Goal: Transaction & Acquisition: Purchase product/service

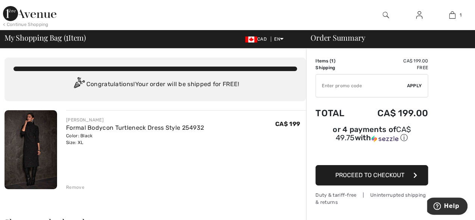
drag, startPoint x: 441, startPoint y: 60, endPoint x: 437, endPoint y: 67, distance: 7.4
click at [363, 171] on span "Proceed to Checkout" at bounding box center [369, 174] width 69 height 7
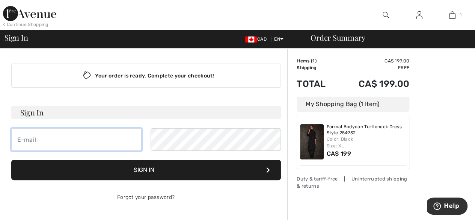
type input "[EMAIL_ADDRESS][DOMAIN_NAME]"
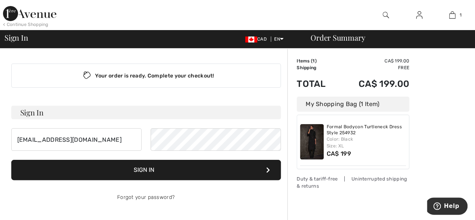
click at [167, 171] on button "Sign In" at bounding box center [146, 170] width 270 height 20
click at [148, 197] on link "Forgot your password?" at bounding box center [145, 197] width 57 height 6
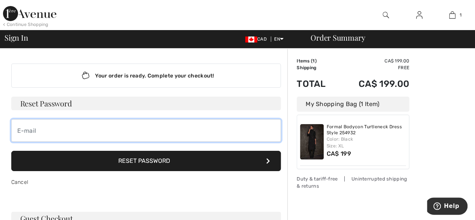
click at [29, 131] on input "email" at bounding box center [146, 130] width 270 height 23
type input "170Joanmarie@gmail.com"
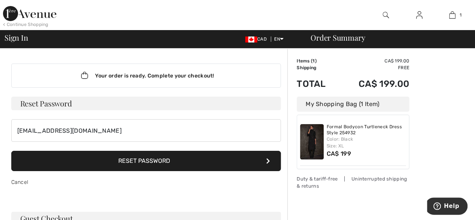
click at [146, 160] on button "Reset Password" at bounding box center [146, 161] width 270 height 20
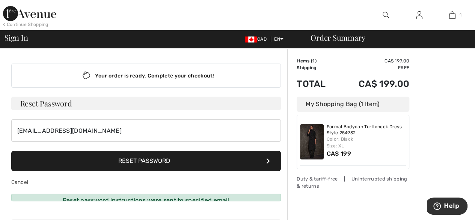
click at [146, 160] on button "Reset Password" at bounding box center [146, 161] width 270 height 20
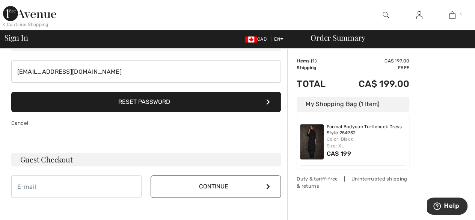
scroll to position [60, 0]
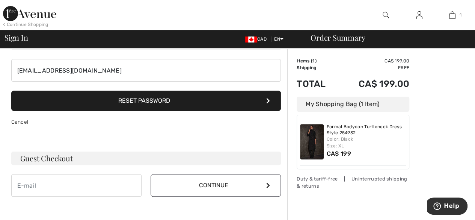
click at [183, 190] on button "Continue" at bounding box center [216, 185] width 130 height 23
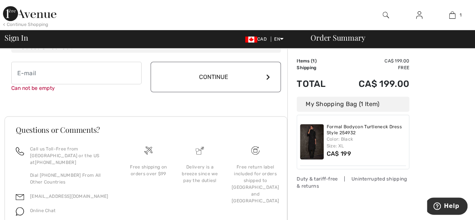
scroll to position [173, 0]
click at [59, 66] on input "email" at bounding box center [76, 72] width 130 height 23
type input "170Joanmarie@gmail.com"
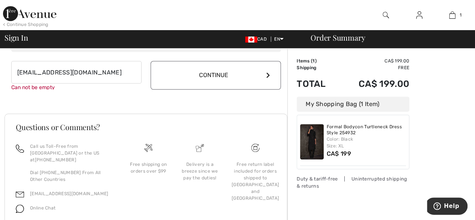
click at [229, 78] on button "Continue" at bounding box center [216, 75] width 130 height 29
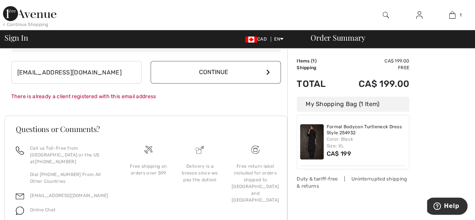
click at [218, 70] on button "Continue" at bounding box center [216, 72] width 130 height 23
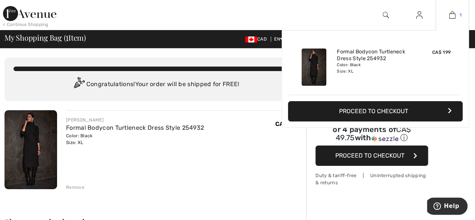
click at [453, 12] on img at bounding box center [452, 15] width 6 height 9
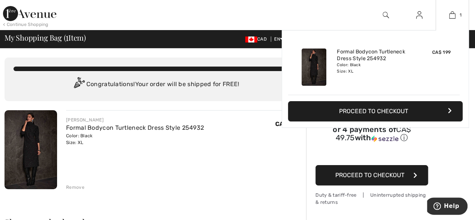
click at [366, 104] on button "Proceed to Checkout" at bounding box center [375, 111] width 175 height 20
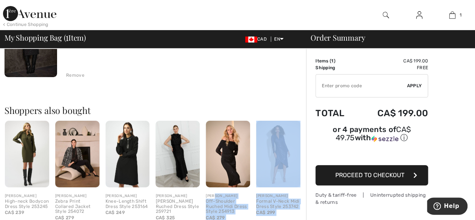
scroll to position [103, 0]
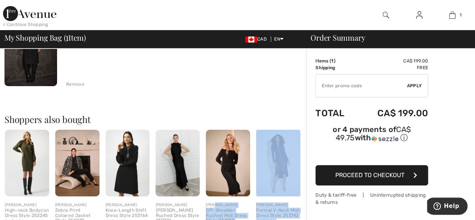
drag, startPoint x: 239, startPoint y: 204, endPoint x: 217, endPoint y: 201, distance: 22.4
click at [217, 201] on div "JOSEPH RIBKOFF Formal Bodycon Turtleneck Dress Style 254932 Color: Black Size: …" at bounding box center [155, 199] width 301 height 385
click at [364, 171] on span "Proceed to Checkout" at bounding box center [369, 174] width 69 height 7
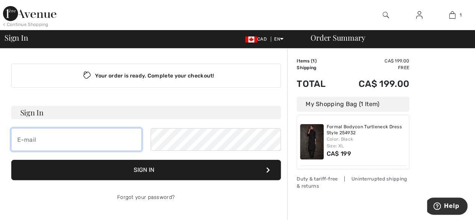
type input "[EMAIL_ADDRESS][DOMAIN_NAME]"
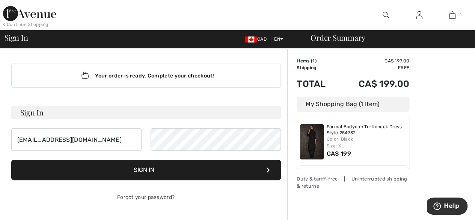
click at [218, 163] on button "Sign In" at bounding box center [146, 170] width 270 height 20
click at [221, 163] on button "Sign In" at bounding box center [146, 170] width 270 height 20
click at [219, 163] on button "Sign In" at bounding box center [146, 170] width 270 height 20
click at [268, 169] on icon at bounding box center [268, 170] width 4 height 6
click at [264, 199] on div "Forgot your password?" at bounding box center [146, 197] width 270 height 23
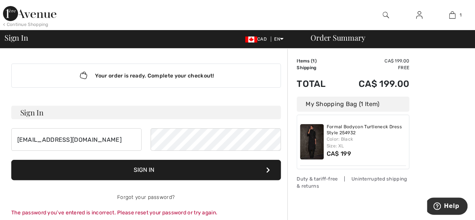
click at [264, 199] on div "Forgot your password?" at bounding box center [146, 197] width 270 height 23
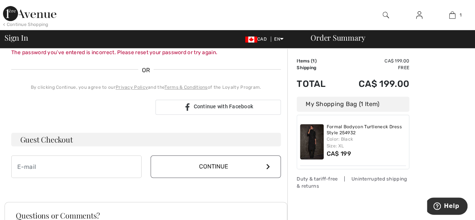
scroll to position [180, 0]
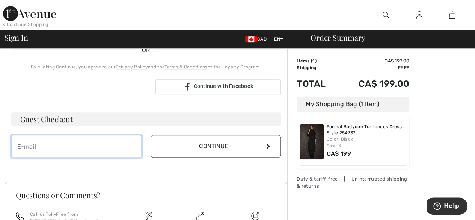
click at [35, 145] on input "email" at bounding box center [76, 146] width 130 height 23
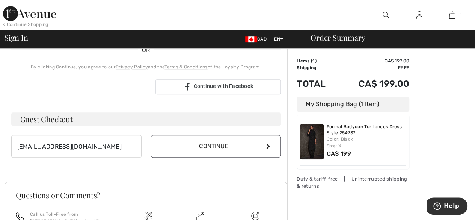
click at [231, 145] on button "Continue" at bounding box center [216, 146] width 130 height 23
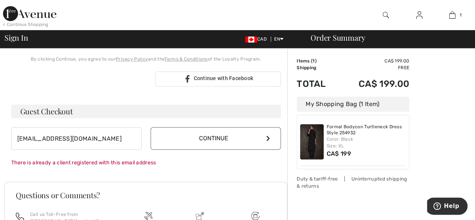
click at [227, 134] on button "Continue" at bounding box center [216, 138] width 130 height 23
click at [97, 139] on input "170Joanmarie@gmail.com" at bounding box center [76, 138] width 130 height 23
click at [66, 141] on input "170Joanmarie@gmail.com" at bounding box center [76, 138] width 130 height 23
type input "[EMAIL_ADDRESS][DOMAIN_NAME]"
click at [212, 137] on button "Continue" at bounding box center [216, 138] width 130 height 23
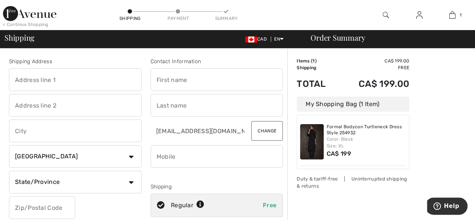
click at [54, 81] on input "text" at bounding box center [75, 79] width 133 height 23
click at [24, 81] on input "text" at bounding box center [75, 79] width 133 height 23
click at [56, 81] on input "170 Waterfordbridge road" at bounding box center [75, 79] width 133 height 23
type input "170 Waterford bridge road"
click at [34, 128] on input "text" at bounding box center [75, 130] width 133 height 23
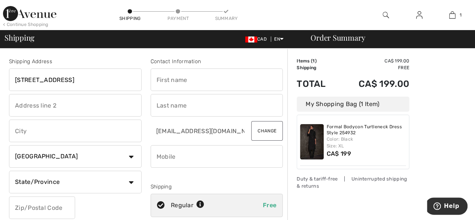
type input "St. John's"
click at [46, 154] on select "Country Canada United States Afghanistan Aland Islands Albania Algeria American…" at bounding box center [75, 156] width 133 height 23
click at [141, 141] on div "St. John's" at bounding box center [75, 130] width 133 height 23
click at [132, 182] on select "State/Province Alberta British Columbia Manitoba New Brunswick Newfoundland and…" at bounding box center [75, 181] width 133 height 23
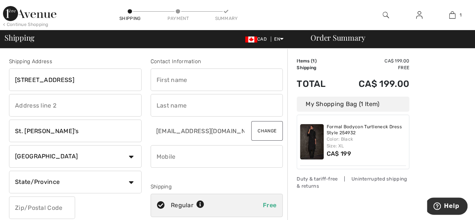
select select "NL"
click at [9, 170] on select "State/Province Alberta British Columbia Manitoba New Brunswick Newfoundland and…" at bounding box center [75, 181] width 133 height 23
click at [181, 76] on input "text" at bounding box center [217, 79] width 133 height 23
type input "Joan"
click at [180, 106] on input "text" at bounding box center [217, 105] width 133 height 23
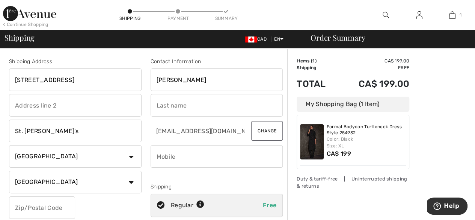
type input "Noonan"
click at [181, 155] on input "phone" at bounding box center [217, 156] width 133 height 23
type input "7097277866"
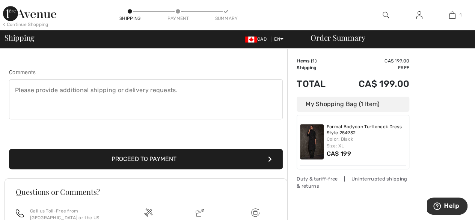
scroll to position [210, 0]
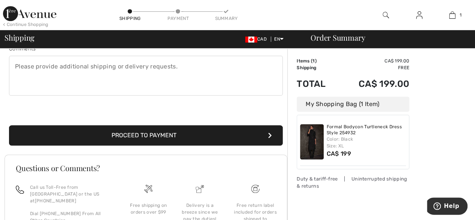
click at [180, 129] on button "Proceed to Payment" at bounding box center [146, 135] width 274 height 20
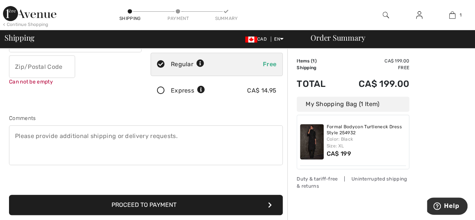
scroll to position [136, 0]
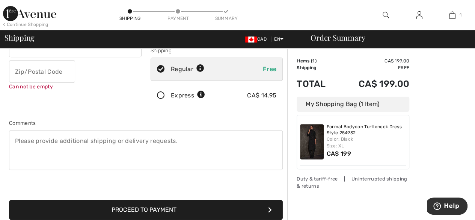
click at [151, 207] on button "Proceed to Payment" at bounding box center [146, 209] width 274 height 20
click at [26, 69] on input "text" at bounding box center [42, 71] width 66 height 23
type input "A1E1E1"
click at [153, 208] on button "Proceed to Payment" at bounding box center [146, 209] width 274 height 20
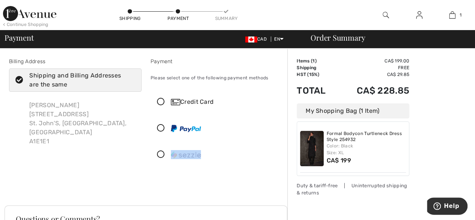
drag, startPoint x: 165, startPoint y: 199, endPoint x: 172, endPoint y: 168, distance: 32.3
click at [172, 168] on div "Billing Address Shipping and Billing Addresses are the same Joan Noonan 170 Wat…" at bounding box center [146, 122] width 283 height 166
click at [160, 99] on icon at bounding box center [161, 102] width 20 height 8
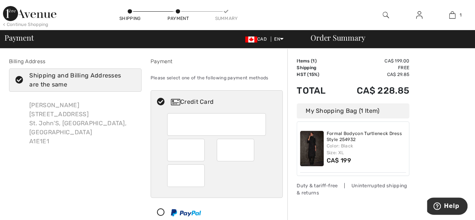
click at [306, 152] on img at bounding box center [312, 148] width 24 height 35
click at [306, 151] on img at bounding box center [312, 148] width 24 height 35
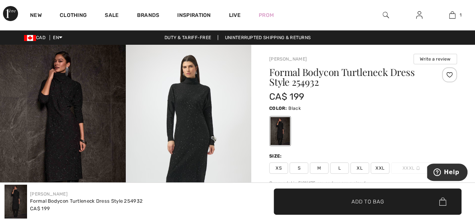
drag, startPoint x: 0, startPoint y: 0, endPoint x: 298, endPoint y: 151, distance: 334.0
click at [298, 151] on div "Formal Bodycon Turtleneck Dress Style 254932 CA$ 199 Color: Black Size: XS S M …" at bounding box center [363, 185] width 188 height 237
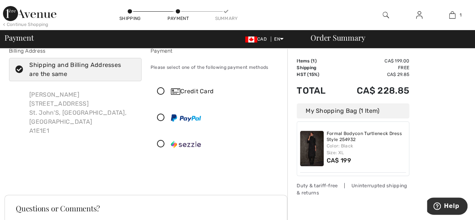
scroll to position [11, 0]
click at [160, 89] on icon at bounding box center [161, 91] width 20 height 8
radio input "true"
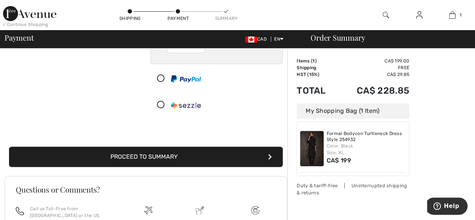
scroll to position [134, 0]
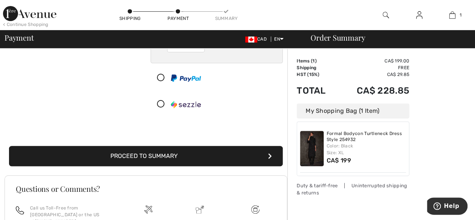
click at [215, 151] on button "Proceed to Summary" at bounding box center [146, 156] width 274 height 20
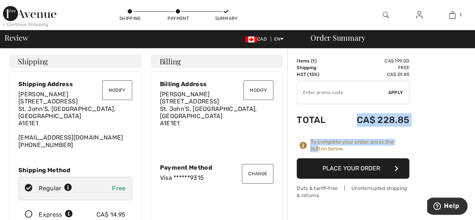
drag, startPoint x: 318, startPoint y: 151, endPoint x: 343, endPoint y: 110, distance: 47.8
click at [343, 110] on div "Items ( 1 ) CA$ 199.00 Promo code CA$ 0.00 Shipping Free HST (15%) CA$ 29.85 Ta…" at bounding box center [353, 117] width 113 height 121
drag, startPoint x: 352, startPoint y: 169, endPoint x: 414, endPoint y: 53, distance: 131.7
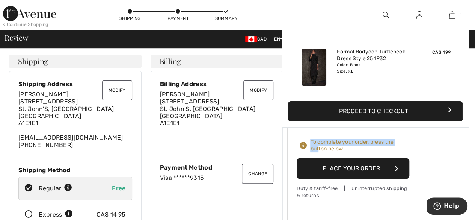
click at [437, 99] on div "Added to Bag Joseph Ribkoff Formal Bodycon Turtleneck Dress Style 254932 CA$ 19…" at bounding box center [375, 79] width 187 height 98
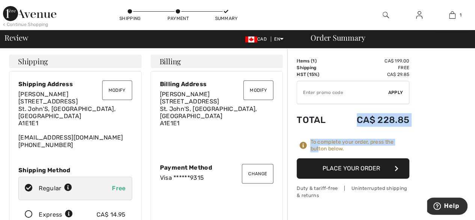
click at [357, 166] on button "Place Your Order" at bounding box center [353, 168] width 113 height 20
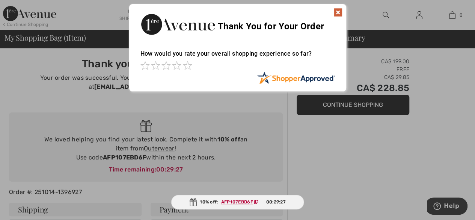
click at [337, 9] on img at bounding box center [337, 12] width 9 height 9
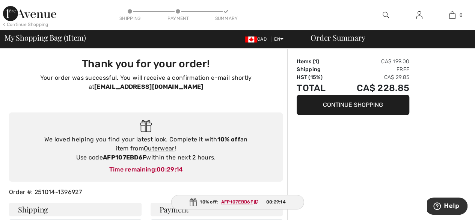
click at [38, 23] on div "< Continue Shopping" at bounding box center [25, 24] width 45 height 7
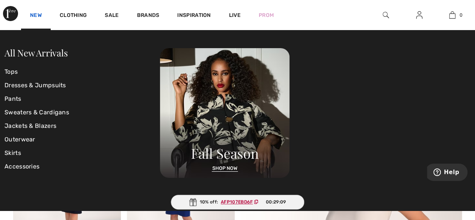
click at [36, 14] on link "New" at bounding box center [36, 16] width 12 height 8
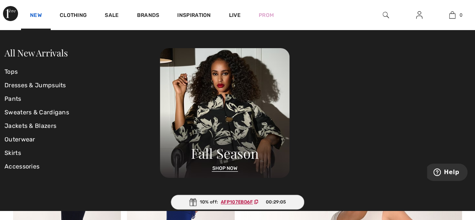
click at [35, 14] on link "New" at bounding box center [36, 16] width 12 height 8
click at [26, 138] on link "Outerwear" at bounding box center [82, 140] width 155 height 14
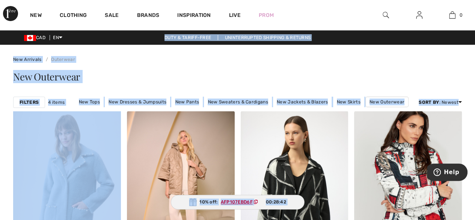
drag, startPoint x: 92, startPoint y: 114, endPoint x: 122, endPoint y: 43, distance: 76.8
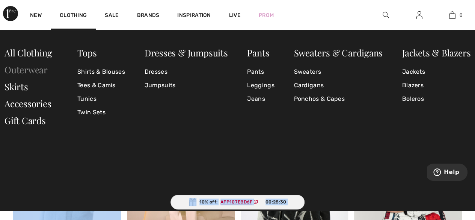
click at [23, 66] on link "Outerwear" at bounding box center [26, 69] width 43 height 12
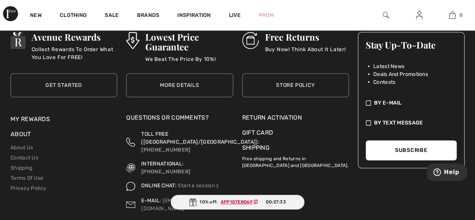
scroll to position [3289, 0]
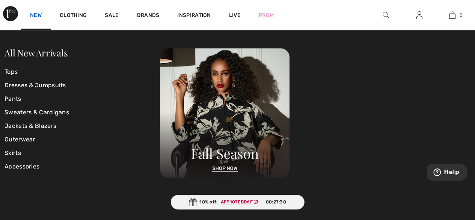
click at [33, 13] on link "New" at bounding box center [36, 16] width 12 height 8
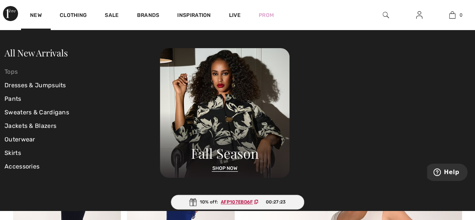
click at [14, 73] on link "Tops" at bounding box center [82, 72] width 155 height 14
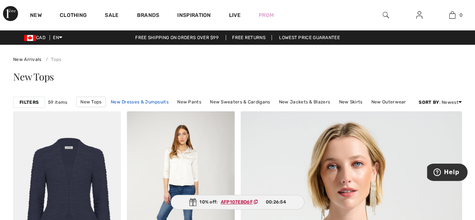
click at [147, 99] on link "New Dresses & Jumpsuits" at bounding box center [139, 102] width 65 height 10
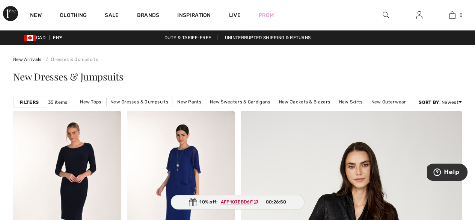
click at [147, 99] on link "New Dresses & Jumpsuits" at bounding box center [139, 101] width 66 height 11
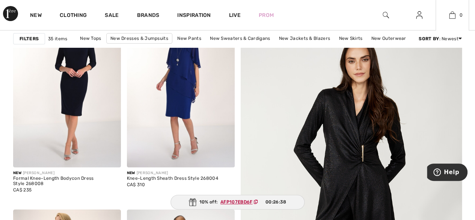
scroll to position [95, 0]
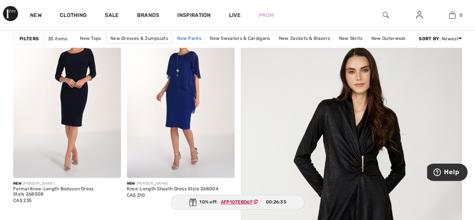
click at [192, 36] on link "New Pants" at bounding box center [189, 38] width 32 height 10
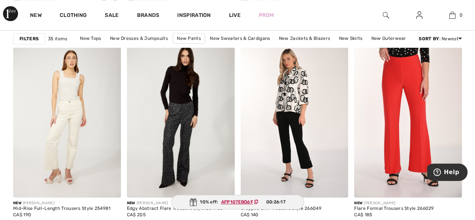
scroll to position [479, 0]
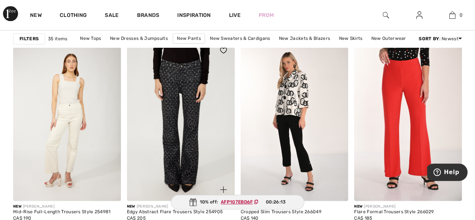
click at [175, 127] on img at bounding box center [181, 119] width 108 height 161
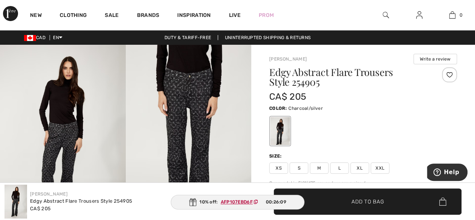
click at [186, 111] on img at bounding box center [189, 139] width 126 height 188
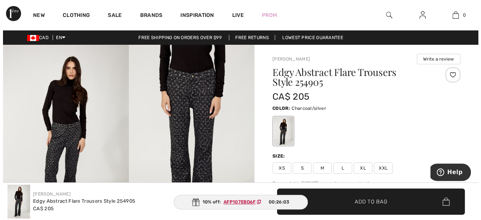
scroll to position [75, 0]
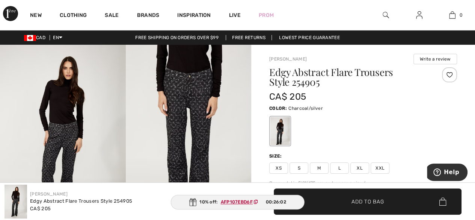
click at [68, 147] on img at bounding box center [63, 139] width 126 height 188
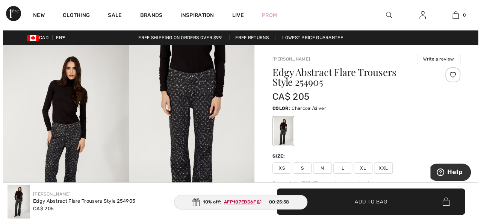
scroll to position [105, 0]
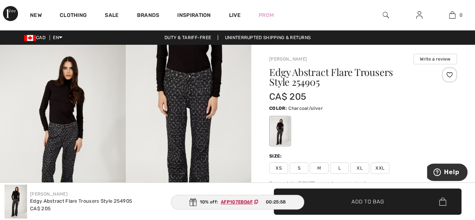
click at [133, 127] on img at bounding box center [189, 139] width 126 height 188
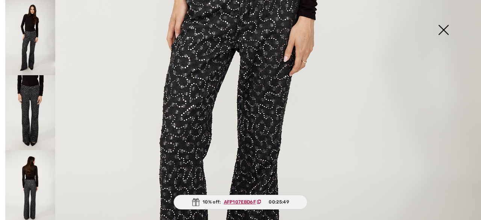
scroll to position [341, 0]
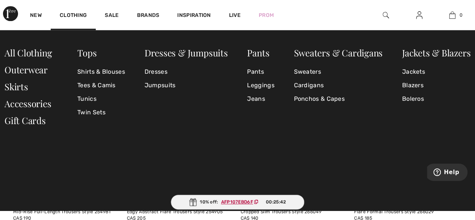
click at [141, 76] on div "Tops Shirts & Blouses Tees & Camis Tunics Twin Sets Dresses & Jumpsuits Dresses…" at bounding box center [238, 90] width 466 height 84
click at [138, 79] on div "Tops Shirts & Blouses Tees & Camis Tunics Twin Sets Dresses & Jumpsuits Dresses…" at bounding box center [238, 90] width 466 height 84
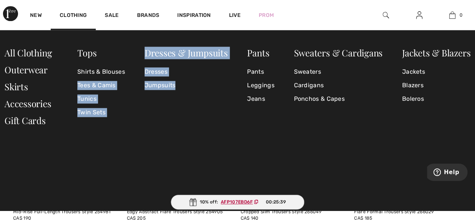
drag, startPoint x: 138, startPoint y: 79, endPoint x: 131, endPoint y: 80, distance: 7.2
click at [131, 80] on div "Tops Shirts & Blouses Tees & Camis Tunics Twin Sets Dresses & Jumpsuits Dresses…" at bounding box center [238, 90] width 466 height 84
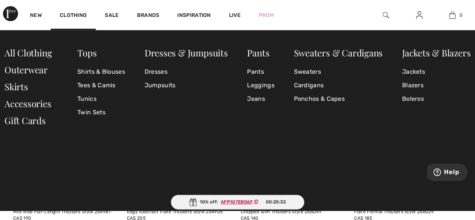
click at [125, 73] on div "Tops Shirts & Blouses Tees & Camis Tunics Twin Sets Dresses & Jumpsuits Dresses…" at bounding box center [238, 90] width 466 height 84
click at [26, 50] on link "All Clothing" at bounding box center [28, 53] width 47 height 12
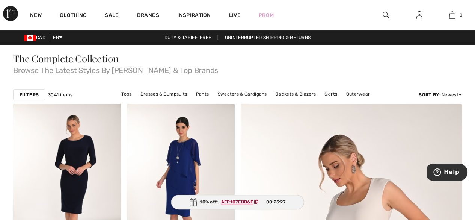
click at [58, 89] on div "Filters 3041 items" at bounding box center [42, 94] width 59 height 11
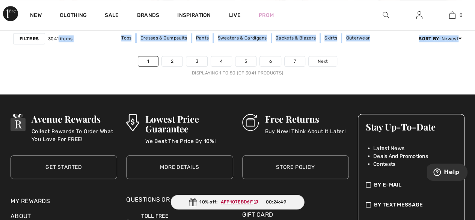
scroll to position [3184, 0]
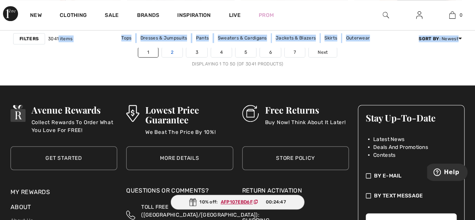
click at [174, 50] on link "2" at bounding box center [172, 52] width 21 height 10
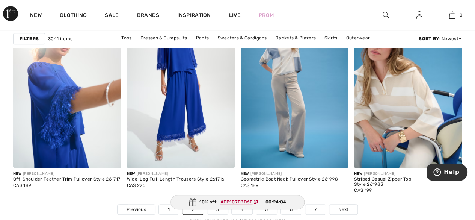
scroll to position [3079, 0]
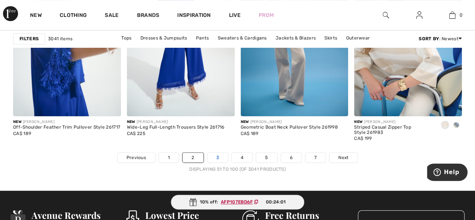
click at [216, 154] on link "3" at bounding box center [217, 157] width 21 height 10
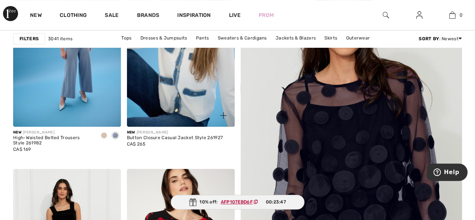
scroll to position [105, 0]
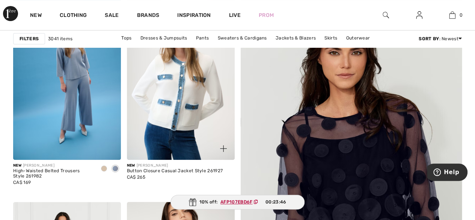
click at [201, 128] on img at bounding box center [181, 78] width 108 height 161
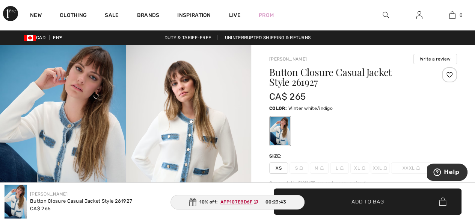
click at [201, 128] on img at bounding box center [189, 139] width 126 height 188
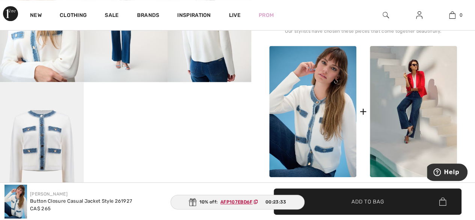
scroll to position [286, 0]
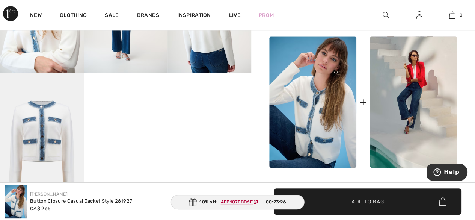
drag, startPoint x: 102, startPoint y: 135, endPoint x: 93, endPoint y: 147, distance: 14.5
click at [48, 150] on img at bounding box center [42, 135] width 84 height 126
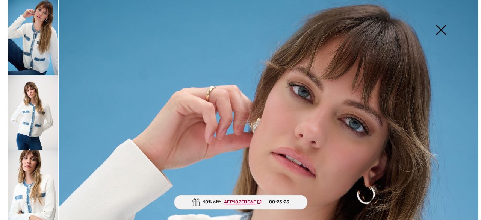
scroll to position [291, 0]
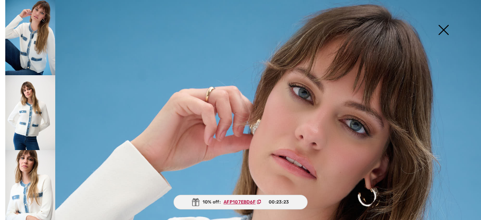
click at [35, 112] on img at bounding box center [30, 112] width 50 height 75
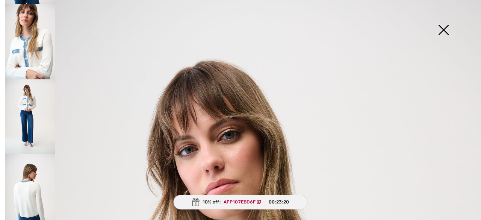
scroll to position [214, 0]
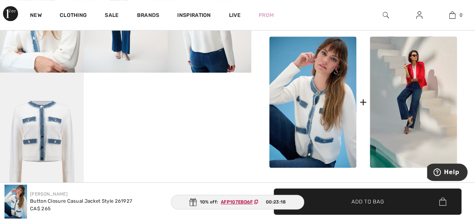
scroll to position [150, 0]
click at [62, 140] on img at bounding box center [42, 135] width 84 height 126
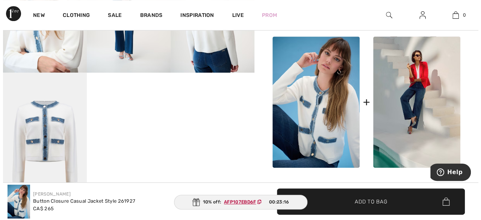
scroll to position [291, 0]
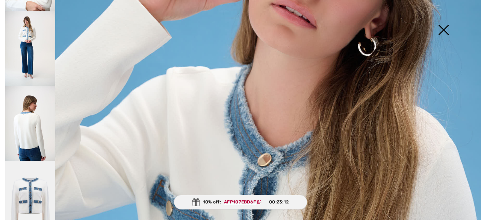
click at [362, 134] on img at bounding box center [240, 210] width 481 height 721
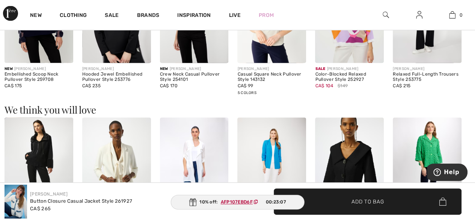
scroll to position [270, 0]
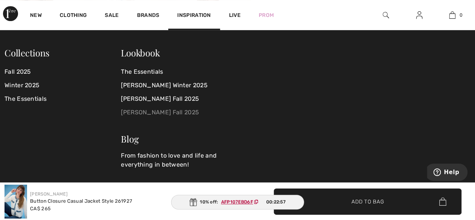
click at [160, 109] on link "[PERSON_NAME] Fall 2025" at bounding box center [174, 112] width 107 height 14
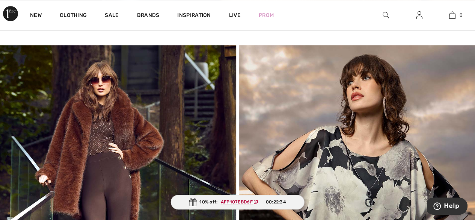
scroll to position [1817, 0]
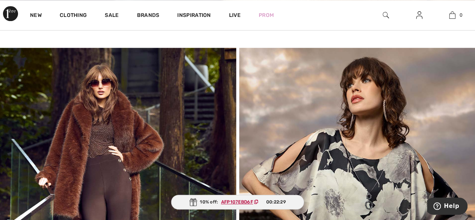
click at [140, 147] on img at bounding box center [118, 189] width 236 height 283
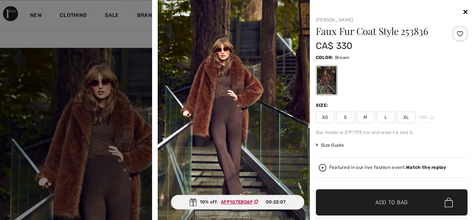
click at [401, 119] on span "XL" at bounding box center [406, 117] width 19 height 11
click at [375, 205] on span "Add to Bag" at bounding box center [391, 202] width 32 height 8
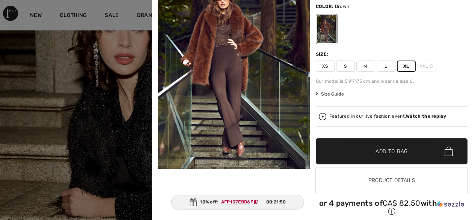
scroll to position [2328, 0]
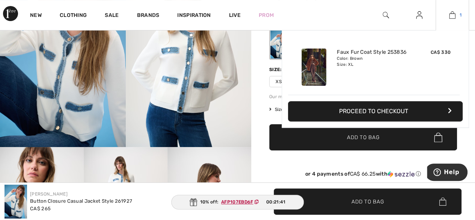
click at [456, 19] on link "1" at bounding box center [452, 15] width 33 height 9
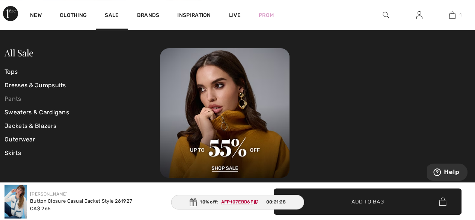
click at [11, 99] on link "Pants" at bounding box center [82, 99] width 155 height 14
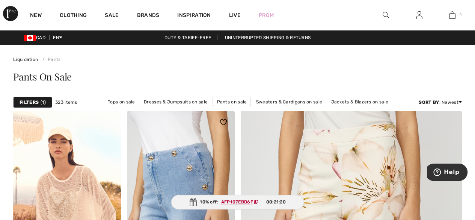
click at [195, 115] on img at bounding box center [181, 191] width 108 height 161
click at [191, 116] on img at bounding box center [181, 191] width 108 height 161
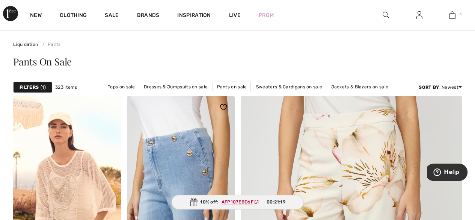
click at [191, 116] on img at bounding box center [181, 176] width 108 height 161
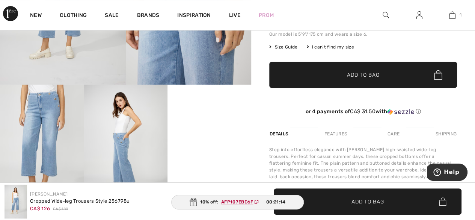
scroll to position [150, 0]
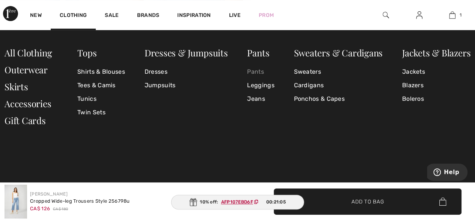
click at [257, 70] on link "Pants" at bounding box center [260, 72] width 27 height 14
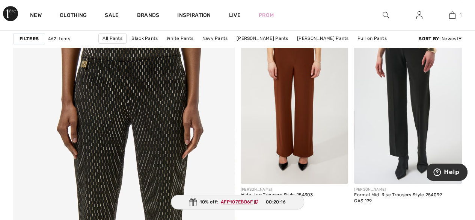
scroll to position [1716, 0]
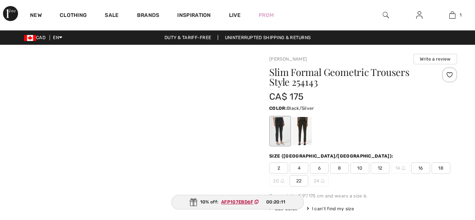
click at [167, 152] on div at bounding box center [189, 139] width 126 height 188
click at [167, 152] on img at bounding box center [189, 139] width 126 height 188
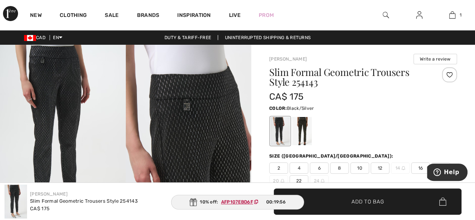
click at [418, 170] on span "16" at bounding box center [420, 167] width 19 height 11
click at [380, 202] on span "Add to Bag" at bounding box center [367, 201] width 32 height 8
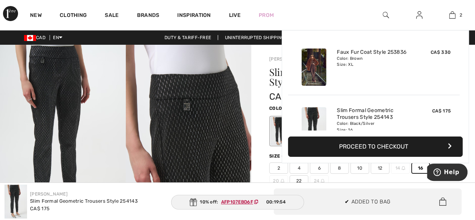
scroll to position [23, 0]
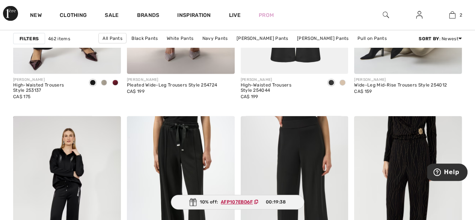
scroll to position [2317, 0]
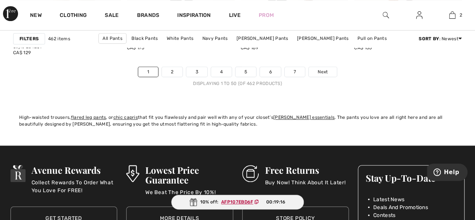
scroll to position [3173, 0]
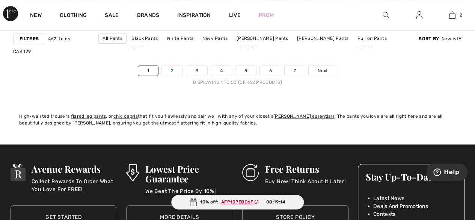
click at [170, 67] on link "2" at bounding box center [172, 71] width 21 height 10
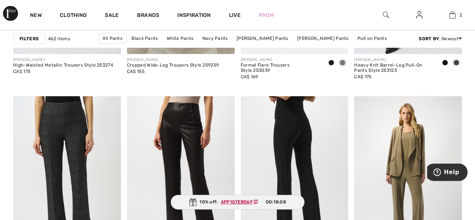
scroll to position [2283, 0]
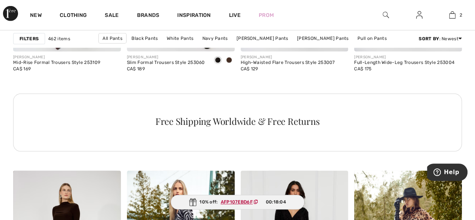
click at [321, 172] on div at bounding box center [332, 185] width 31 height 31
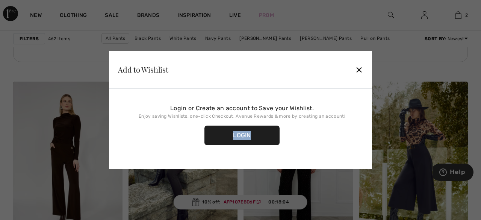
click at [321, 169] on div "Login or Create an account to Save your Wishlist. Enjoy saving Wishlists, one-c…" at bounding box center [240, 129] width 263 height 80
click at [360, 71] on div "✕" at bounding box center [359, 70] width 8 height 16
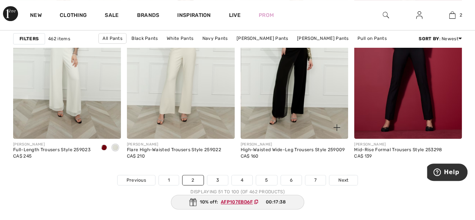
scroll to position [3063, 0]
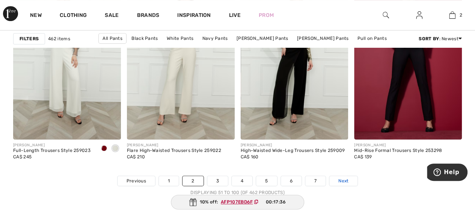
click at [339, 176] on link "Next" at bounding box center [343, 181] width 28 height 10
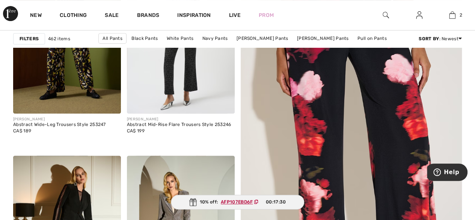
scroll to position [180, 0]
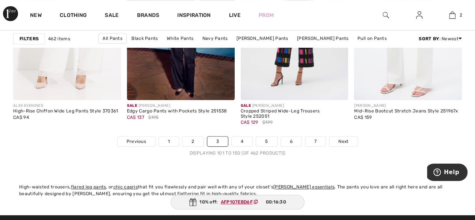
scroll to position [3124, 0]
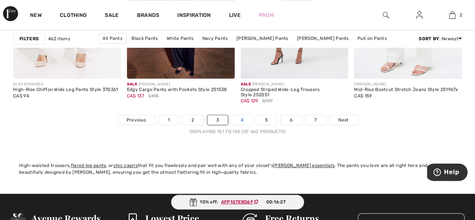
click at [241, 119] on link "4" at bounding box center [242, 120] width 21 height 10
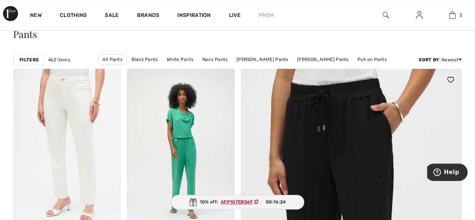
drag, startPoint x: 0, startPoint y: 0, endPoint x: 241, endPoint y: 119, distance: 268.5
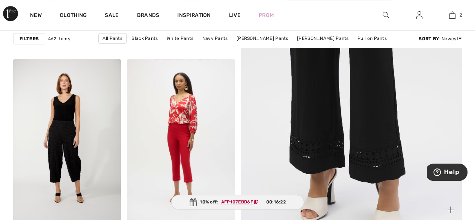
scroll to position [268, 0]
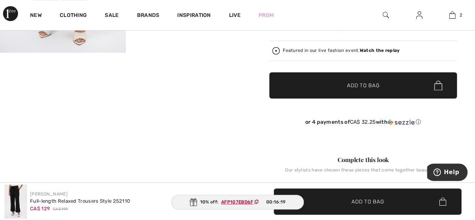
click at [211, 105] on div "Your browser does not support the video tag. Your browser does not support the …" at bounding box center [125, 205] width 251 height 683
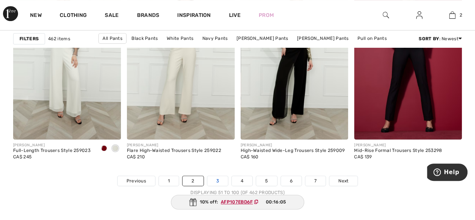
click at [217, 181] on link "3" at bounding box center [217, 181] width 21 height 10
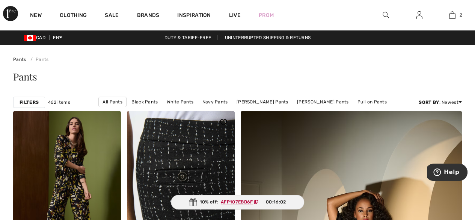
click at [216, 180] on img at bounding box center [181, 191] width 108 height 161
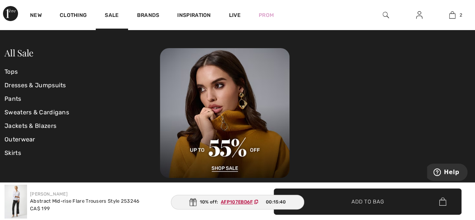
click at [123, 33] on div "All Sale Tops Dresses & Jumpsuits Pants Sweaters & Cardigans Jackets & Blazers …" at bounding box center [237, 120] width 475 height 180
drag, startPoint x: 123, startPoint y: 33, endPoint x: 66, endPoint y: 78, distance: 73.0
click at [66, 78] on div "All Sale Tops Dresses & Jumpsuits Pants Sweaters & Cardigans Jackets & Blazers …" at bounding box center [237, 120] width 475 height 180
click at [14, 99] on link "Pants" at bounding box center [82, 99] width 155 height 14
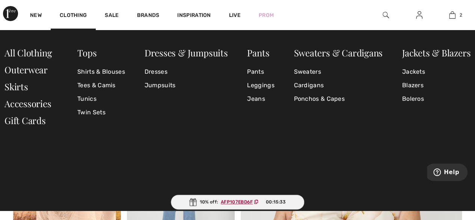
click at [74, 12] on link "Clothing" at bounding box center [73, 16] width 27 height 8
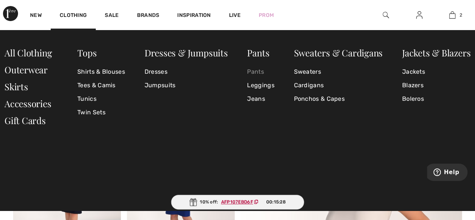
click at [256, 70] on link "Pants" at bounding box center [260, 72] width 27 height 14
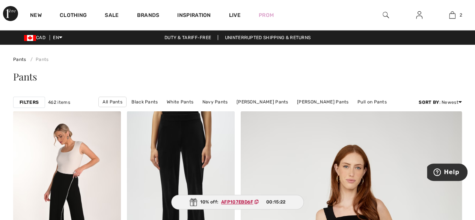
click at [261, 55] on div "Pants Pants" at bounding box center [237, 54] width 449 height 18
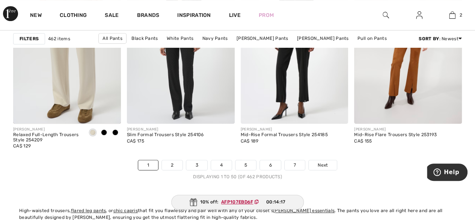
scroll to position [3068, 0]
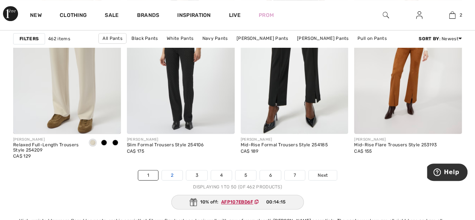
click at [175, 172] on link "2" at bounding box center [172, 175] width 21 height 10
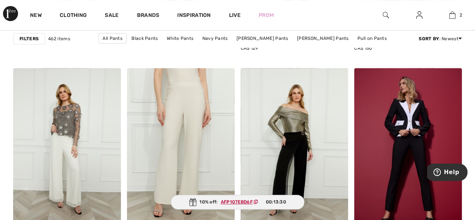
scroll to position [2973, 0]
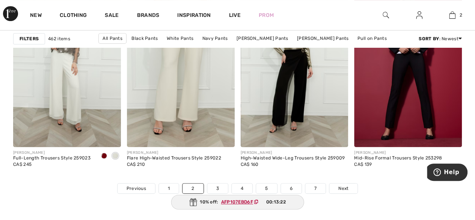
scroll to position [3079, 0]
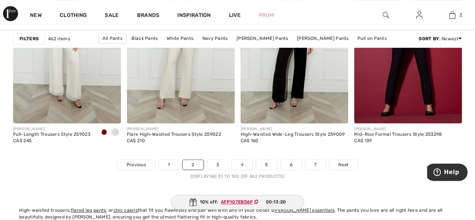
click at [243, 161] on link "4" at bounding box center [242, 165] width 21 height 10
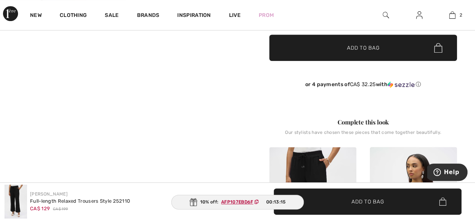
scroll to position [238, 0]
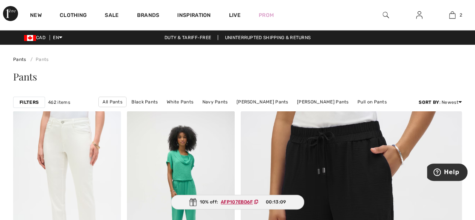
click at [26, 22] on div "New" at bounding box center [36, 15] width 30 height 30
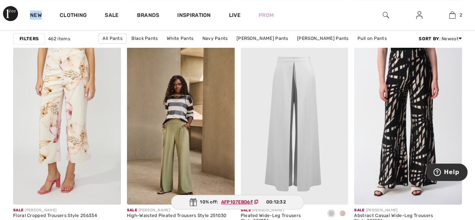
scroll to position [3019, 0]
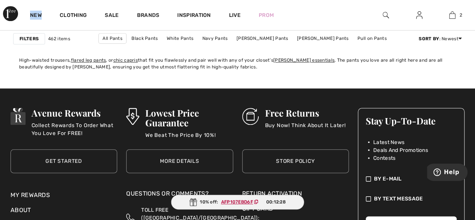
click at [27, 5] on div "New" at bounding box center [36, 15] width 30 height 30
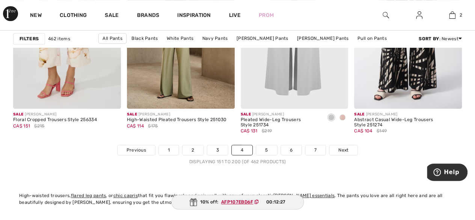
click at [29, 3] on div "New" at bounding box center [36, 15] width 30 height 30
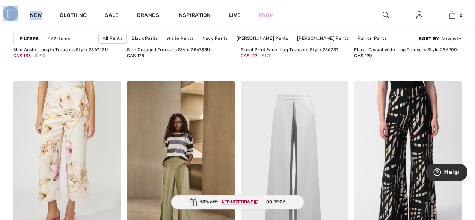
drag, startPoint x: 29, startPoint y: 3, endPoint x: 17, endPoint y: 15, distance: 17.0
click at [17, 15] on div "New Clothing Sale Brands Inspiration Live Prom 2 Added to Bag Frank Lyman Faux …" at bounding box center [237, 15] width 475 height 30
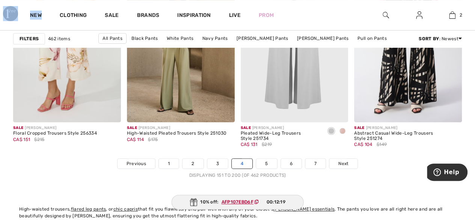
scroll to position [3081, 0]
click at [268, 158] on link "5" at bounding box center [266, 163] width 21 height 10
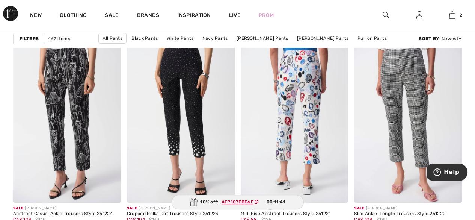
scroll to position [2824, 0]
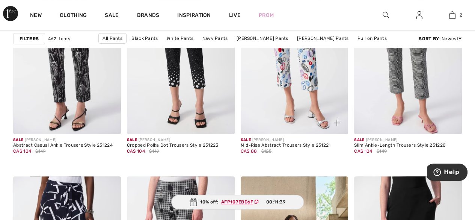
click at [264, 160] on div "Sale JOSEPH RIBKOFF Mid-Rise Abstract Trousers Style 251221 CA$ 88 $125" at bounding box center [286, 152] width 90 height 30
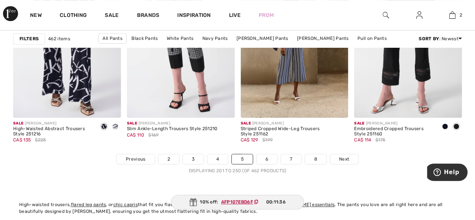
scroll to position [3170, 0]
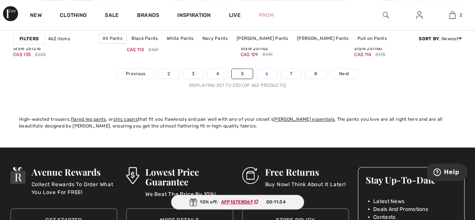
click at [267, 71] on link "6" at bounding box center [266, 74] width 21 height 10
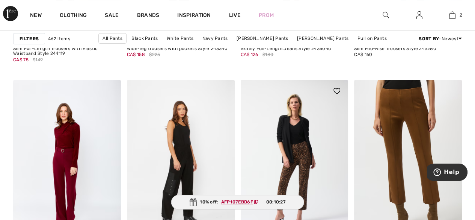
scroll to position [2958, 0]
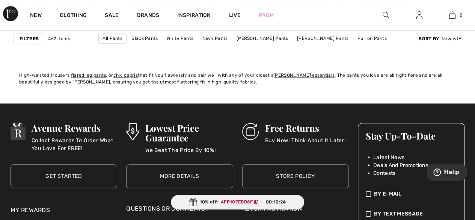
click at [263, 68] on div "High-waisted trousers, flared leg pants , or chic capris that fit you flawlessl…" at bounding box center [237, 74] width 449 height 23
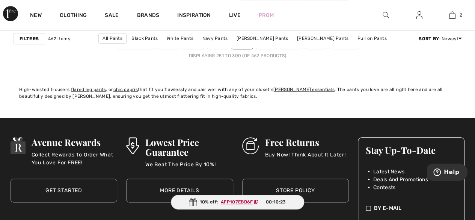
scroll to position [3199, 0]
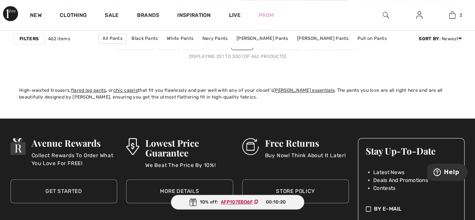
drag, startPoint x: 263, startPoint y: 68, endPoint x: 455, endPoint y: 72, distance: 191.9
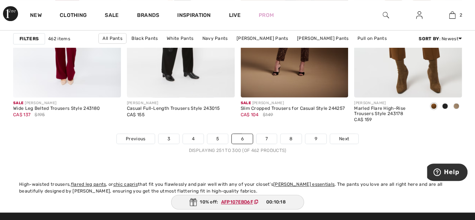
scroll to position [3094, 0]
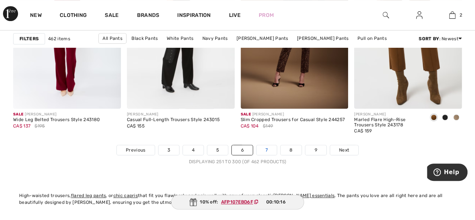
click at [264, 145] on link "7" at bounding box center [266, 150] width 20 height 10
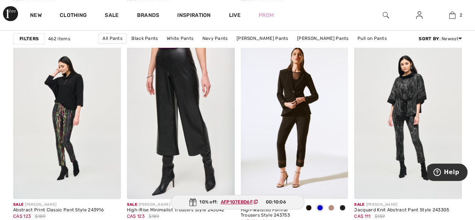
scroll to position [511, 0]
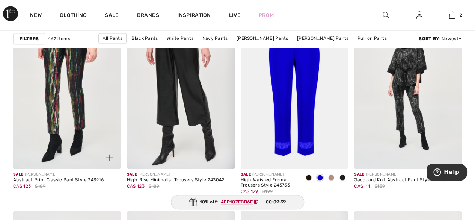
click at [77, 115] on img at bounding box center [67, 87] width 108 height 161
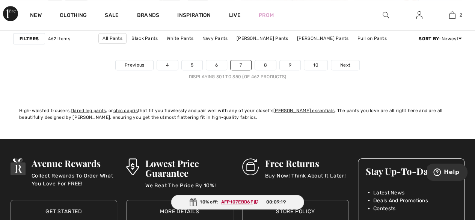
scroll to position [3184, 0]
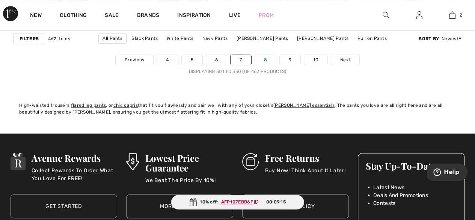
click at [265, 58] on link "8" at bounding box center [265, 60] width 21 height 10
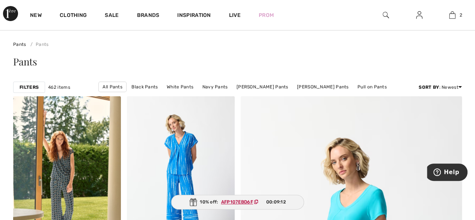
click at [265, 58] on div "Pants" at bounding box center [237, 62] width 449 height 10
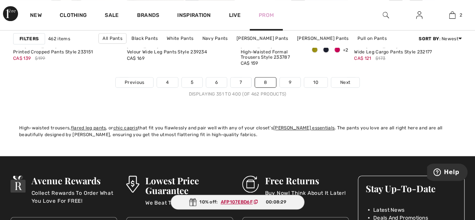
scroll to position [3128, 0]
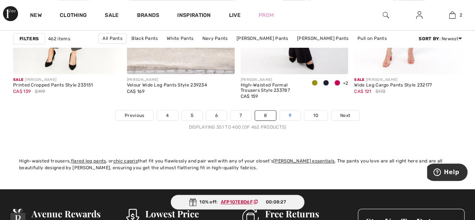
click at [292, 110] on link "9" at bounding box center [290, 115] width 21 height 10
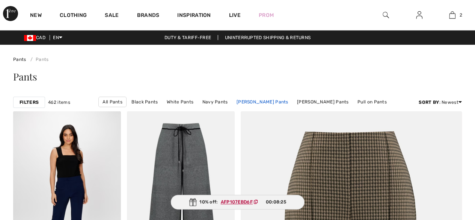
drag, startPoint x: 0, startPoint y: 0, endPoint x: 291, endPoint y: 102, distance: 308.6
click at [291, 102] on div "Filters 462 items All Pants Black Pants White Pants Navy Pants Joseph Ribkoff P…" at bounding box center [237, 101] width 449 height 17
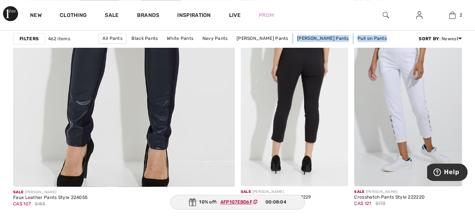
scroll to position [1922, 0]
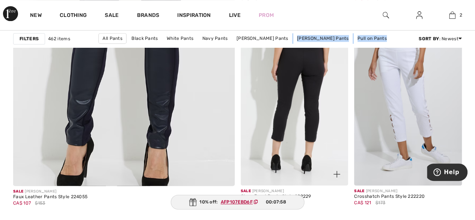
click at [289, 100] on img at bounding box center [295, 104] width 108 height 161
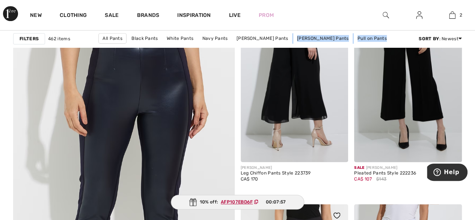
scroll to position [1727, 0]
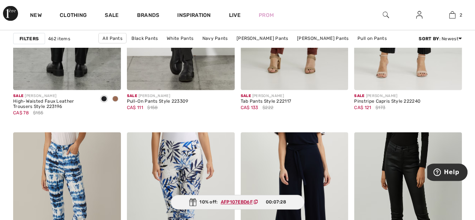
scroll to position [2223, 0]
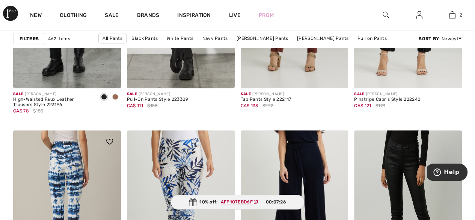
click at [41, 130] on img at bounding box center [67, 210] width 108 height 161
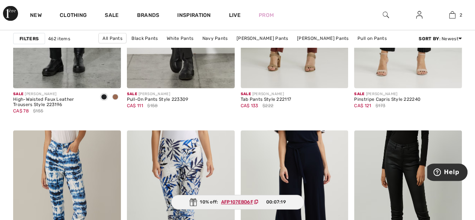
click at [74, 45] on div "All Sale Tops Dresses & Jumpsuits Pants Sweaters & Cardigans Jackets & Blazers …" at bounding box center [237, 48] width 475 height 36
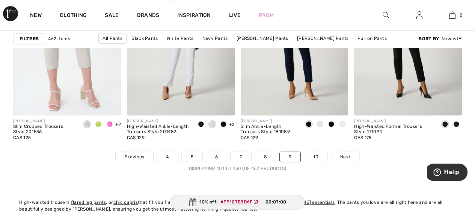
scroll to position [3109, 0]
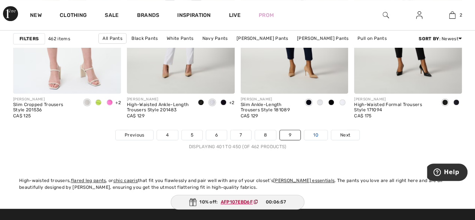
click at [316, 131] on link "10" at bounding box center [315, 135] width 23 height 10
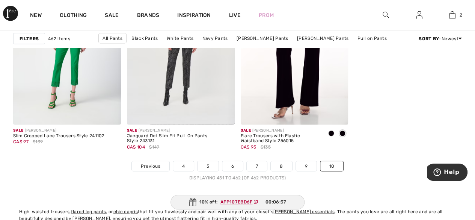
scroll to position [772, 0]
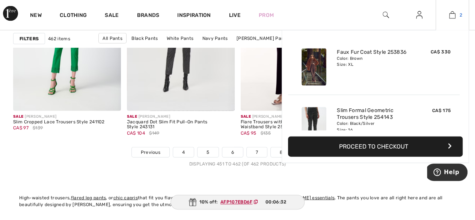
click at [452, 16] on img at bounding box center [452, 15] width 6 height 9
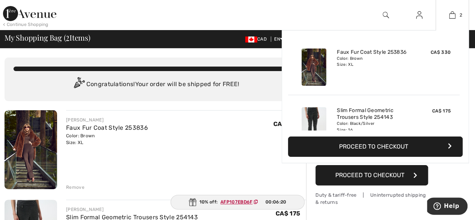
drag, startPoint x: 463, startPoint y: 84, endPoint x: 469, endPoint y: 103, distance: 19.9
click at [469, 103] on div "Added to Bag Frank Lyman Faux Fur Coat Style 253836 CA$ 330 Color: Brown Size: …" at bounding box center [375, 96] width 187 height 133
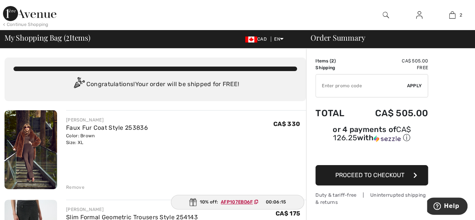
click at [364, 171] on span "Proceed to Checkout" at bounding box center [369, 174] width 69 height 7
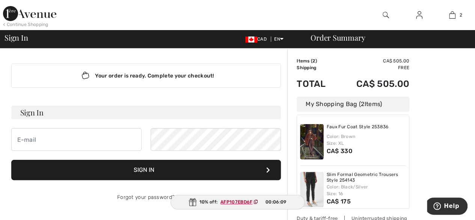
type input "[EMAIL_ADDRESS][DOMAIN_NAME]"
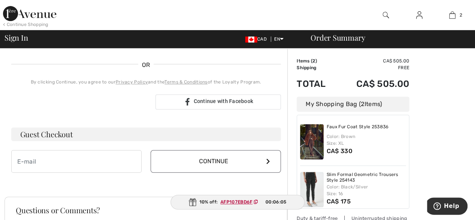
scroll to position [158, 0]
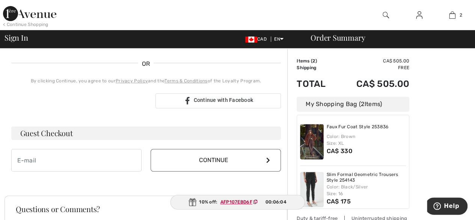
click at [429, 133] on div "Order Summary Details Items ( 2 ) CA$ 505.00 Promo code CA$ 0.00 Shipping Free …" at bounding box center [381, 111] width 188 height 443
click at [421, 146] on div "Order Summary Details Items ( 2 ) CA$ 505.00 Promo code CA$ 0.00 Shipping Free …" at bounding box center [381, 111] width 188 height 443
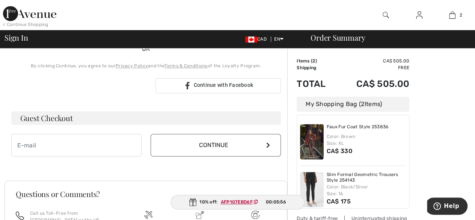
click at [426, 140] on div "Order Summary Details Items ( 2 ) CA$ 505.00 Promo code CA$ 0.00 Shipping Free …" at bounding box center [381, 96] width 188 height 443
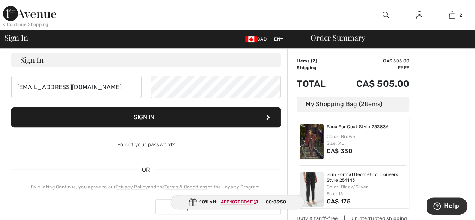
scroll to position [0, 0]
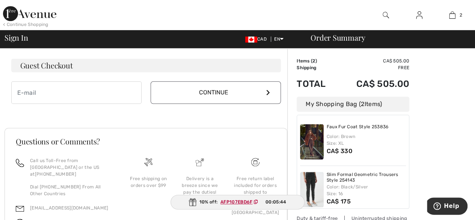
scroll to position [264, 0]
